Goal: Task Accomplishment & Management: Manage account settings

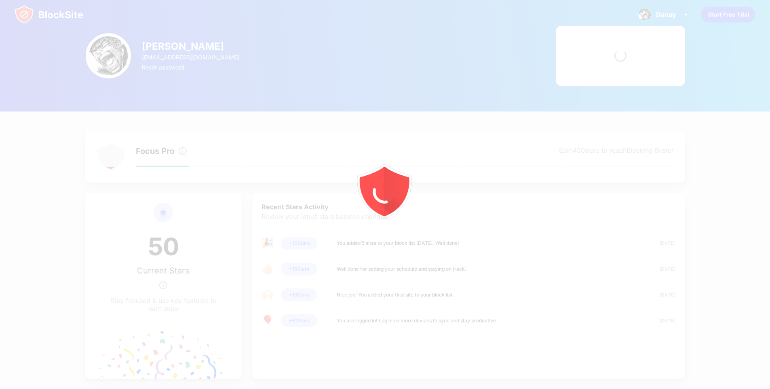
click at [661, 13] on div at bounding box center [385, 194] width 770 height 389
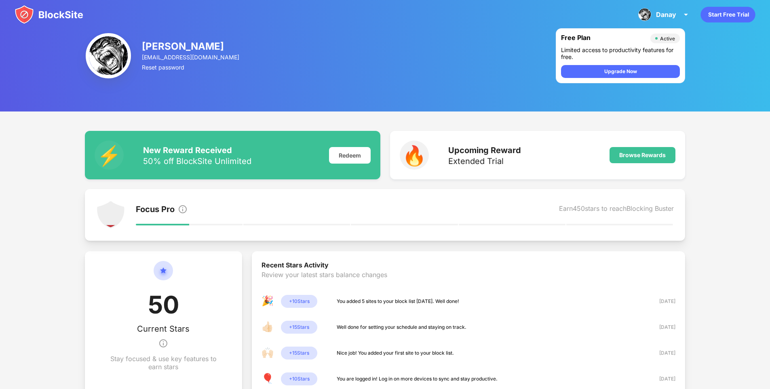
click at [661, 13] on div "Danay" at bounding box center [666, 15] width 20 height 8
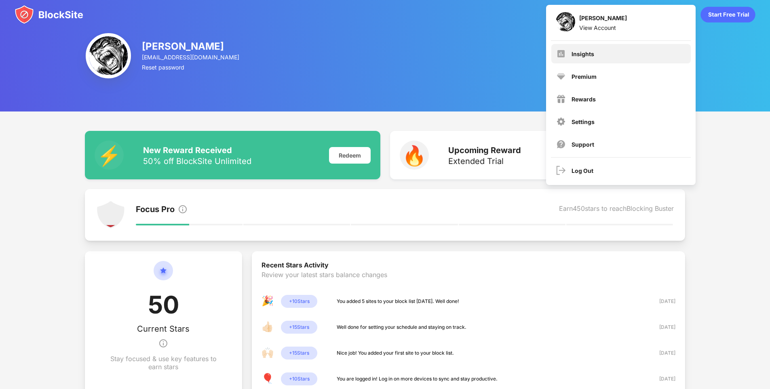
click at [627, 49] on div "Insights" at bounding box center [620, 53] width 139 height 19
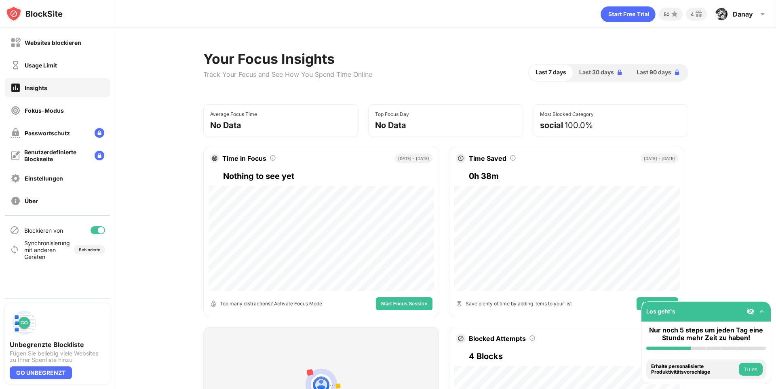
click at [44, 49] on div "Websites blockieren" at bounding box center [57, 42] width 105 height 19
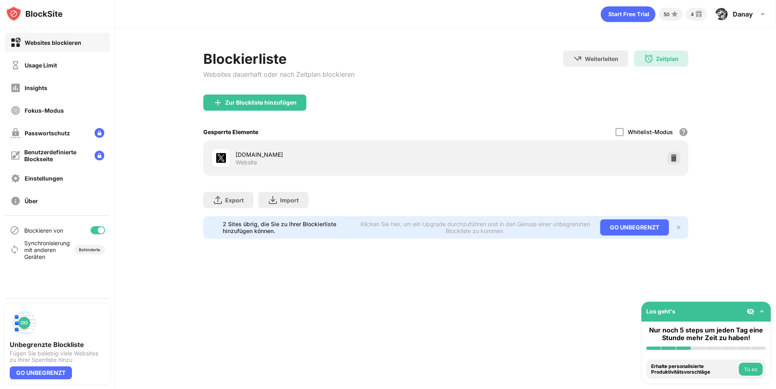
click at [266, 111] on div "Zur Blockliste hinzufügen" at bounding box center [445, 109] width 485 height 29
click at [267, 105] on div "Zur Blockliste hinzufügen" at bounding box center [260, 102] width 71 height 6
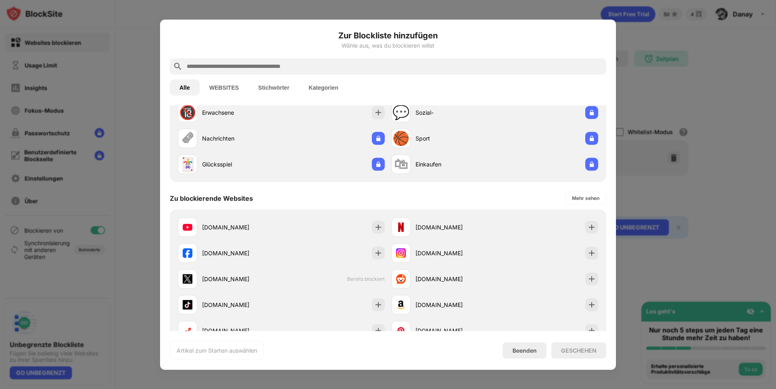
scroll to position [81, 0]
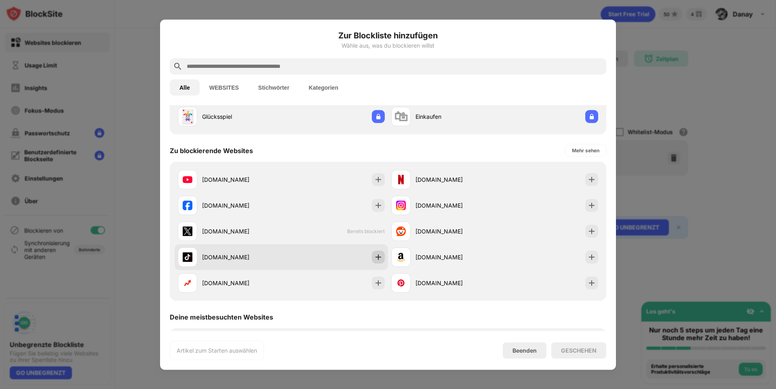
click at [380, 262] on div at bounding box center [378, 256] width 13 height 13
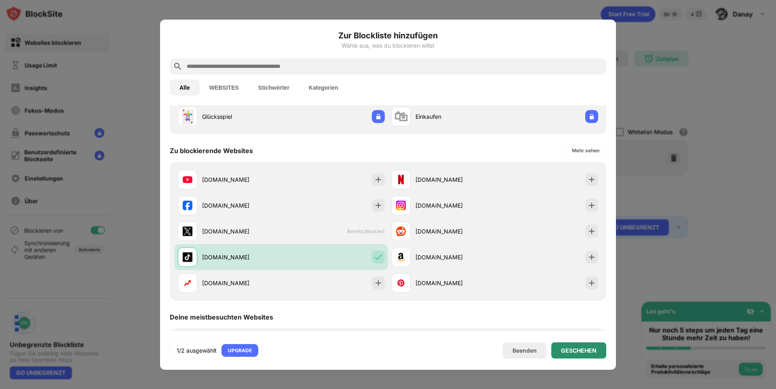
click at [579, 353] on div "GESCHEHEN" at bounding box center [578, 350] width 55 height 16
